Goal: Obtain resource: Obtain resource

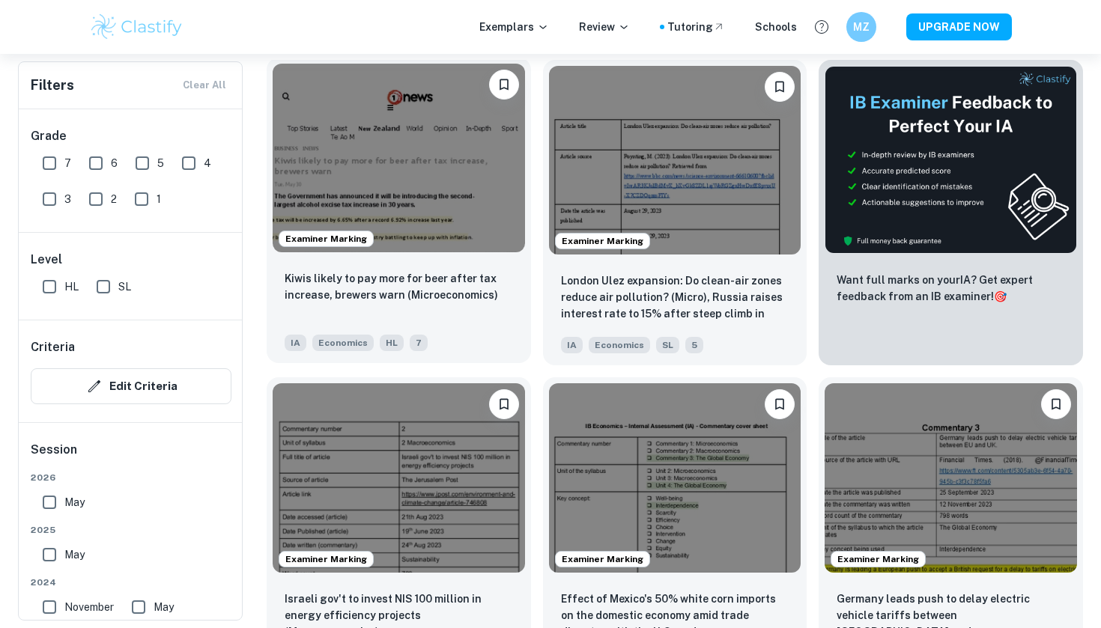
scroll to position [470, 0]
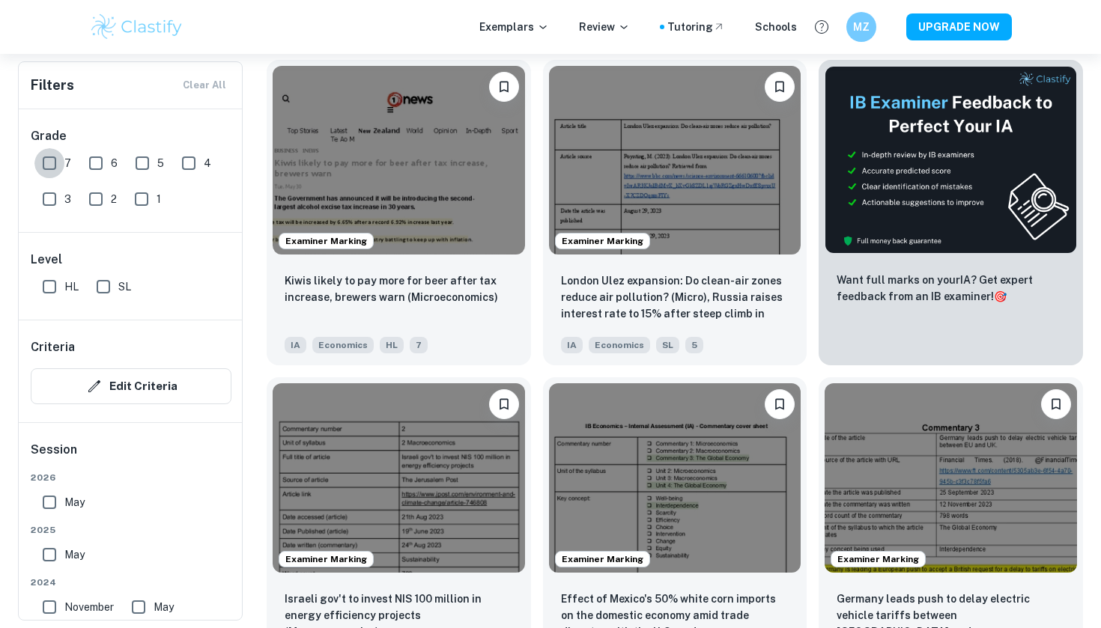
click at [53, 169] on input "7" at bounding box center [49, 163] width 30 height 30
checkbox input "true"
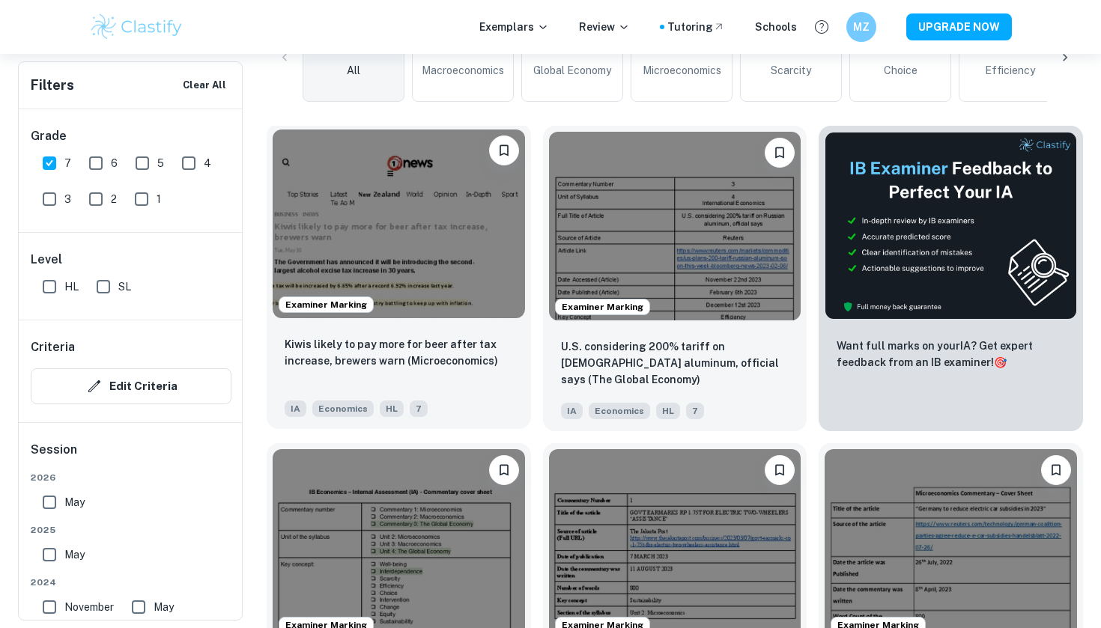
scroll to position [470, 0]
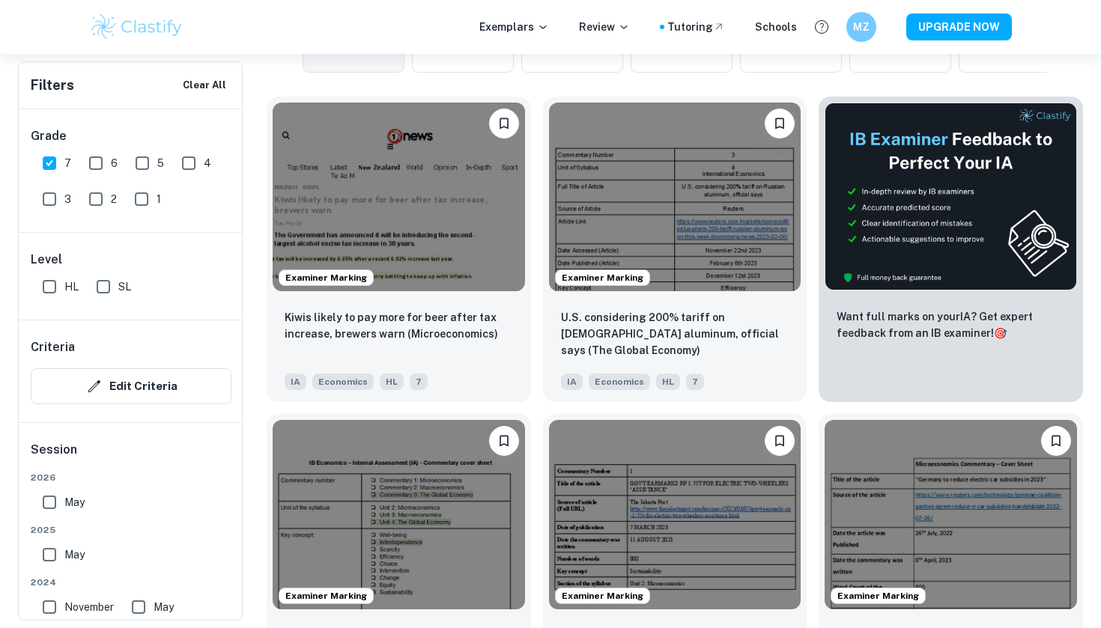
click at [98, 286] on input "SL" at bounding box center [103, 287] width 30 height 30
checkbox input "true"
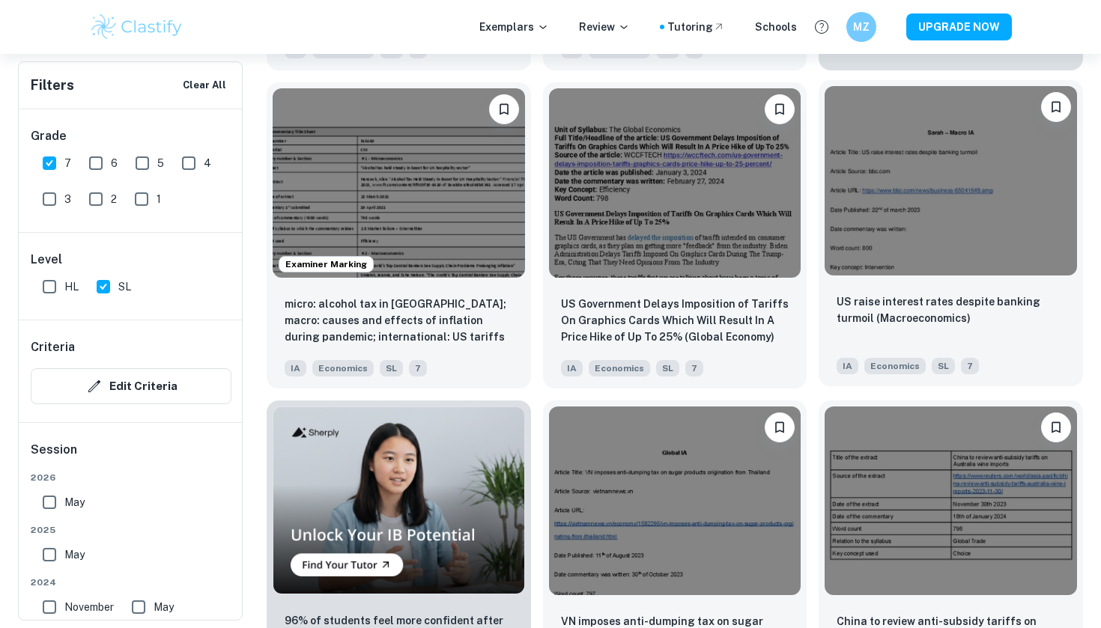
scroll to position [803, 0]
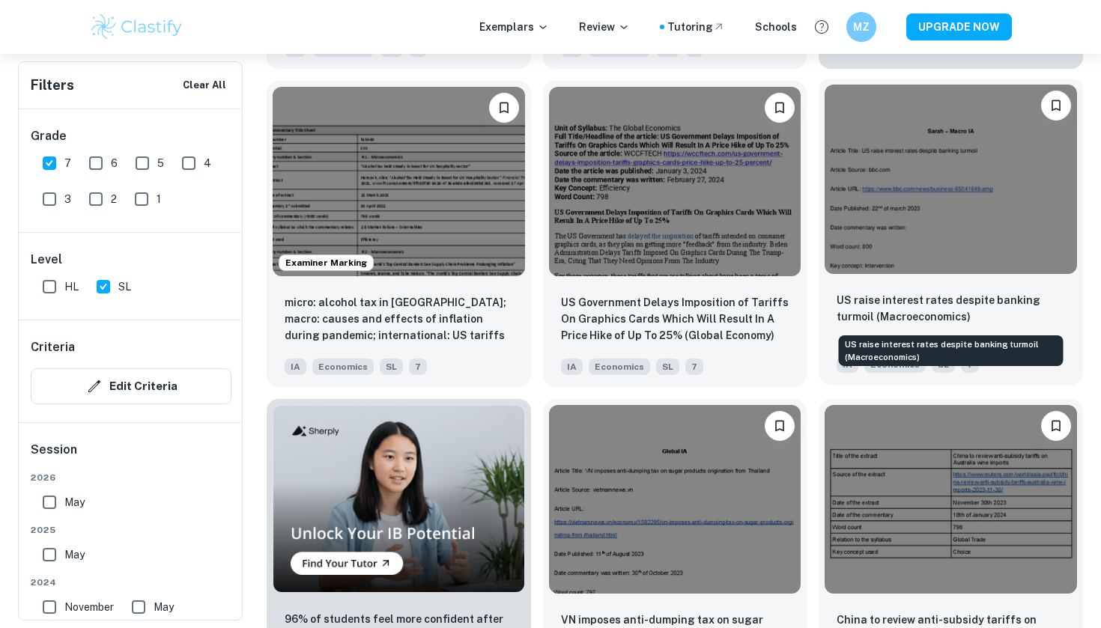
click at [919, 321] on p "US raise interest rates despite banking turmoil (Macroeconomics)" at bounding box center [951, 308] width 228 height 33
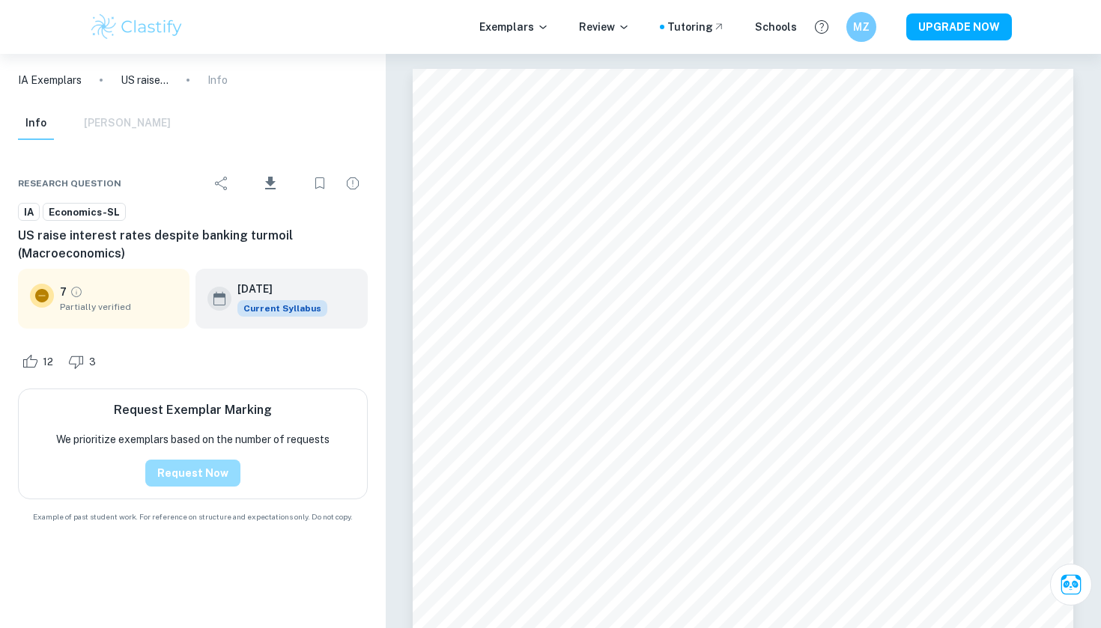
click at [209, 468] on button "Request Now" at bounding box center [192, 473] width 95 height 27
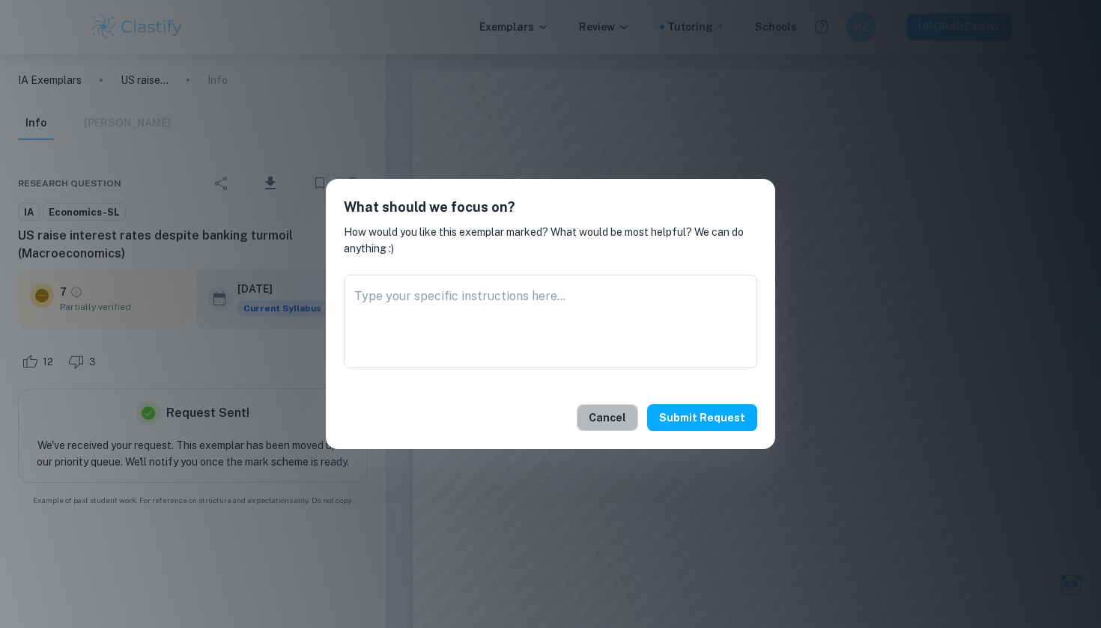
click at [612, 420] on button "Cancel" at bounding box center [607, 417] width 61 height 27
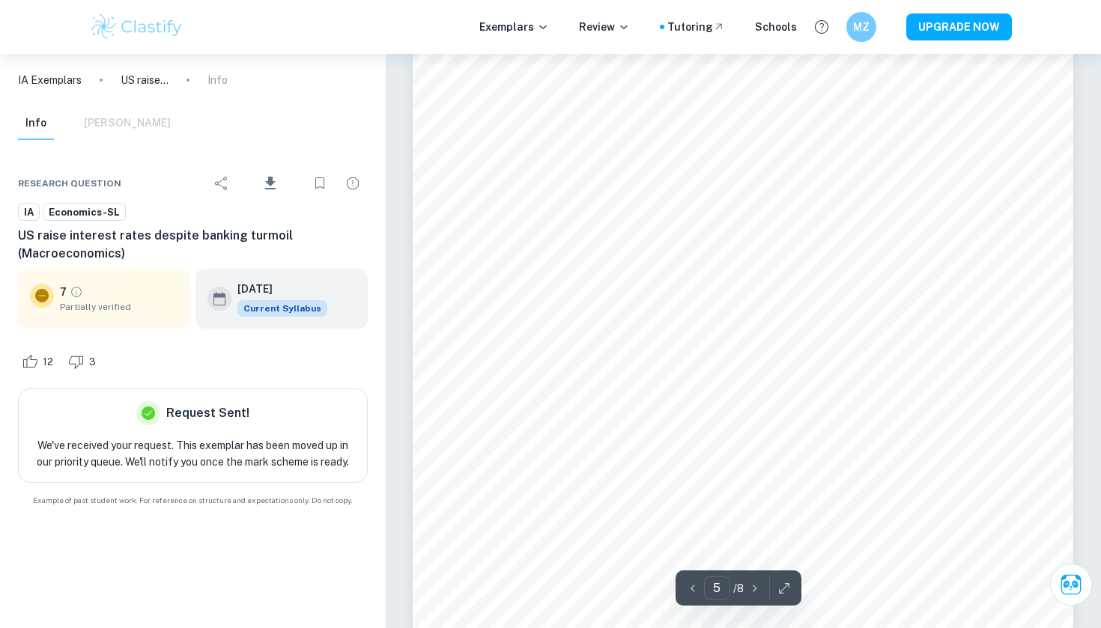
scroll to position [3958, 0]
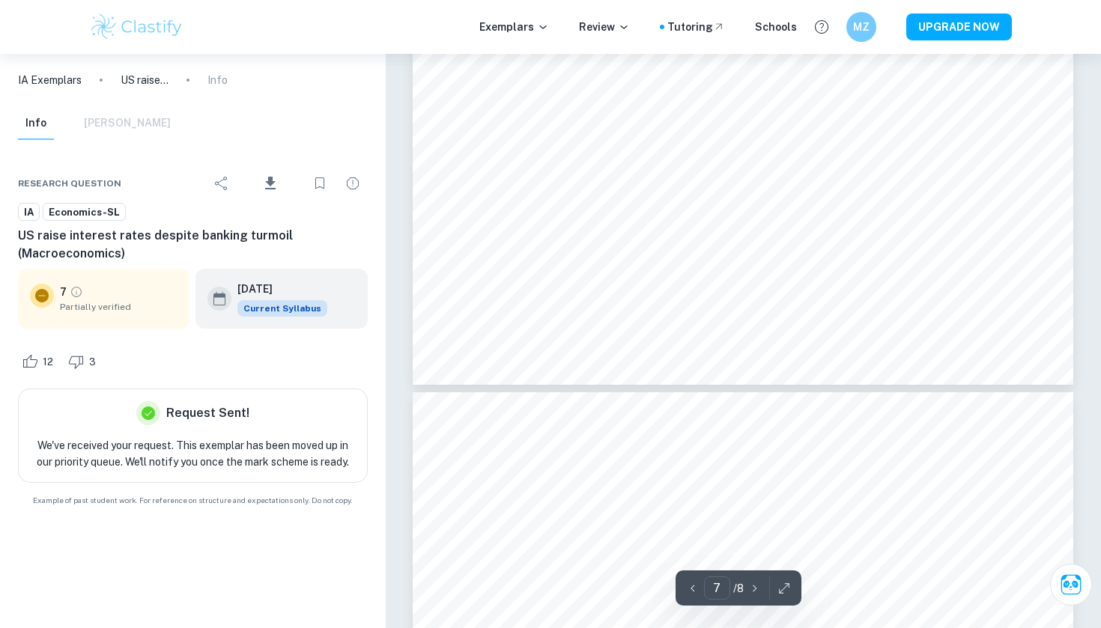
type input "8"
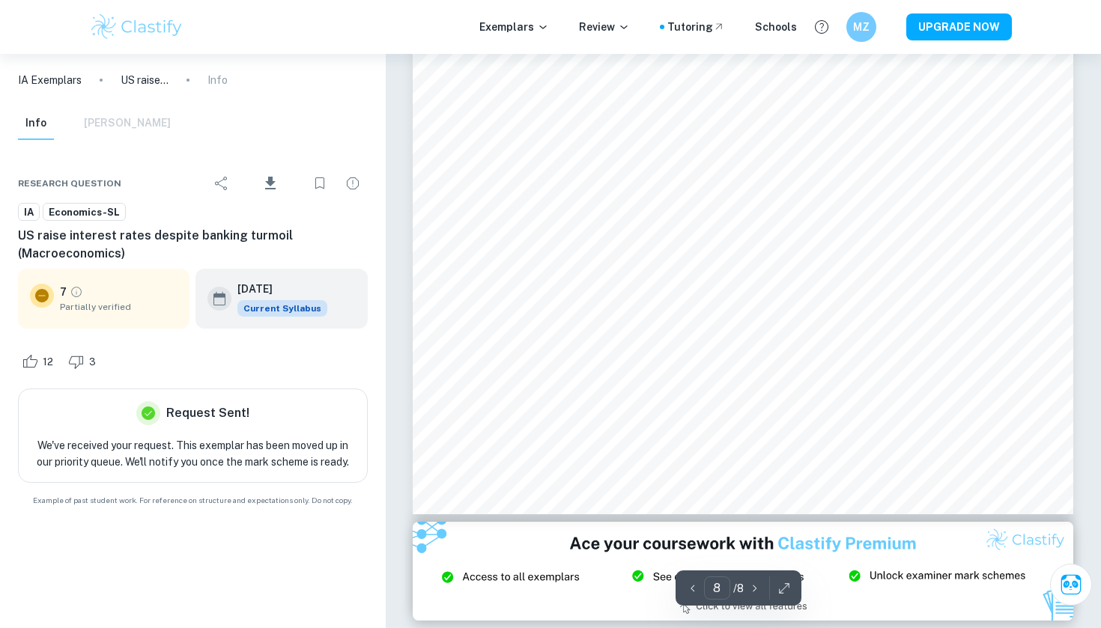
scroll to position [6657, 0]
